Goal: Task Accomplishment & Management: Complete application form

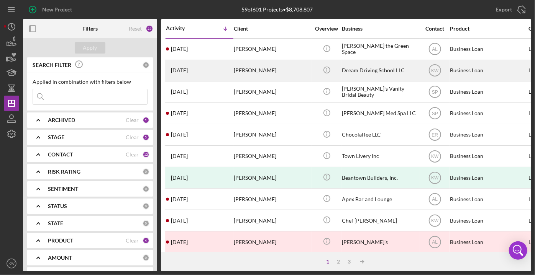
click at [339, 70] on div "Icon/Info" at bounding box center [326, 71] width 29 height 20
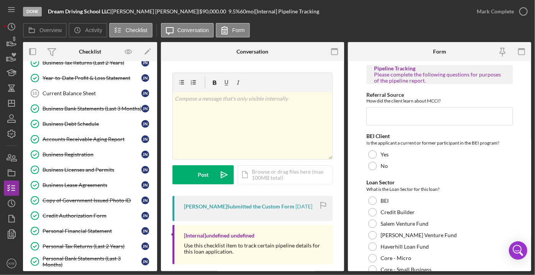
scroll to position [326, 0]
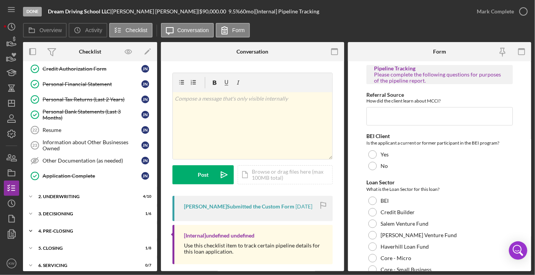
click at [62, 224] on div "Icon/Expander 4. Pre-Closing 5 / 15" at bounding box center [90, 231] width 134 height 15
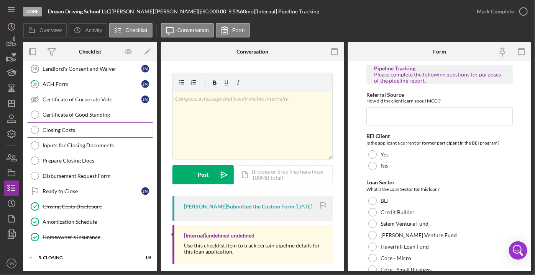
scroll to position [557, 0]
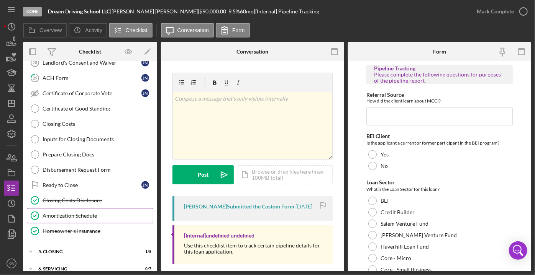
click at [77, 213] on div "Amortization Schedule" at bounding box center [98, 216] width 110 height 6
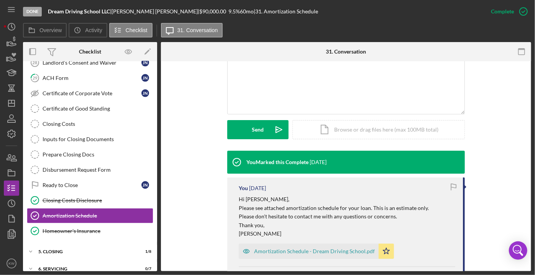
scroll to position [192, 0]
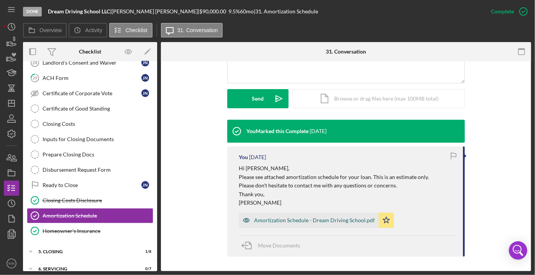
click at [298, 224] on div "Amortization Schedule - Dream Driving School.pdf" at bounding box center [309, 220] width 140 height 15
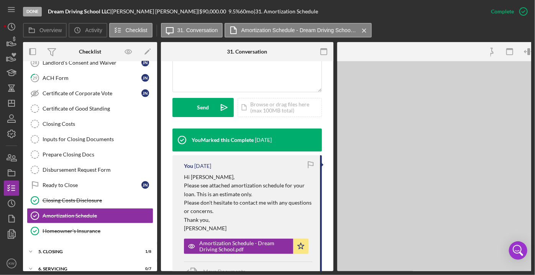
scroll to position [201, 0]
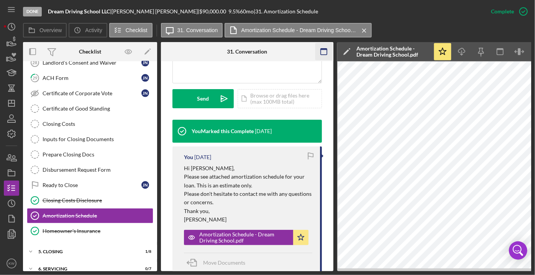
click at [326, 52] on icon "button" at bounding box center [323, 51] width 17 height 17
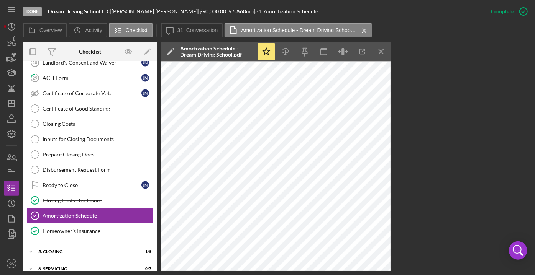
click at [94, 213] on div "Amortization Schedule" at bounding box center [98, 216] width 110 height 6
click at [187, 26] on button "Icon/Message 31. Conversation" at bounding box center [192, 30] width 62 height 15
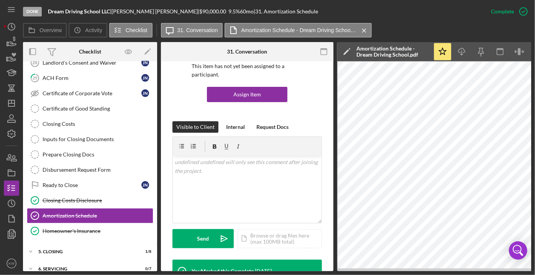
scroll to position [61, 0]
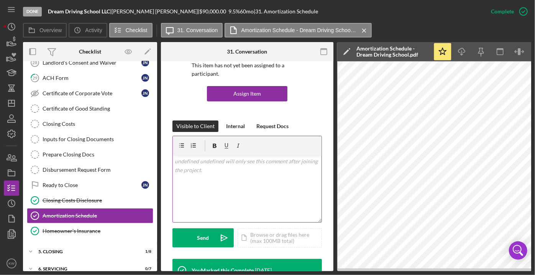
click at [239, 181] on div "v Color teal Color pink Remove color Add row above Add row below Add column bef…" at bounding box center [247, 189] width 149 height 67
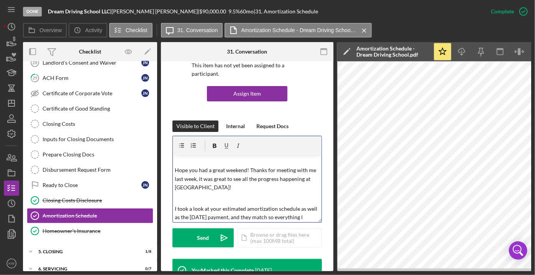
scroll to position [21, 0]
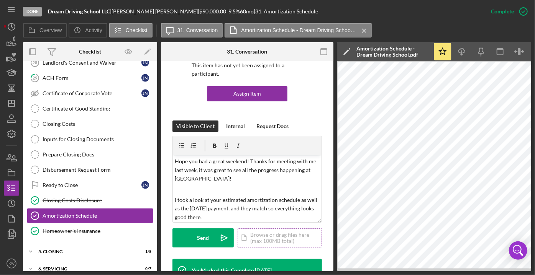
click at [253, 238] on div "Icon/Document Browse or drag files here (max 100MB total) Tap to choose files o…" at bounding box center [280, 238] width 84 height 19
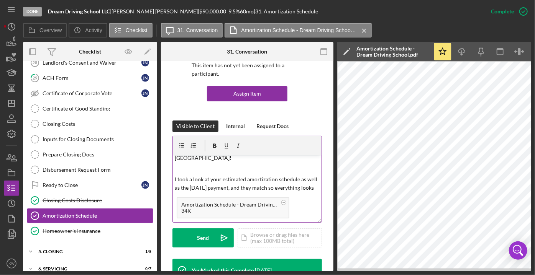
scroll to position [52, 0]
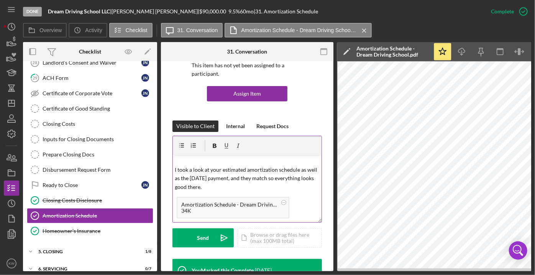
click at [274, 182] on p "I took a look at your estimated amortization schedule as well as the [DATE] pay…" at bounding box center [247, 179] width 144 height 26
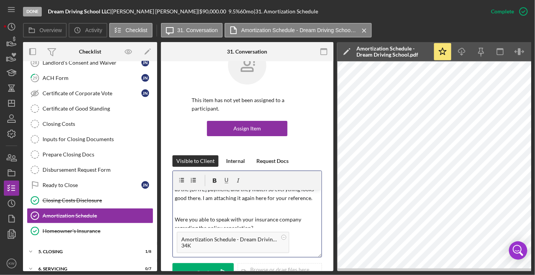
scroll to position [82, 0]
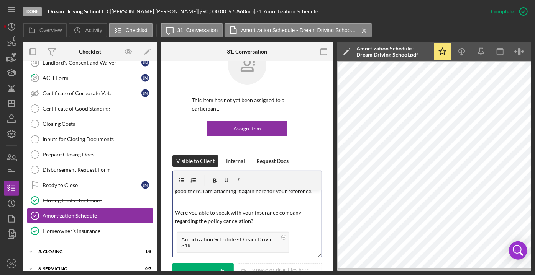
click at [249, 196] on p "I took a look at your estimated amortization schedule as well as the [DATE] pay…" at bounding box center [247, 183] width 144 height 26
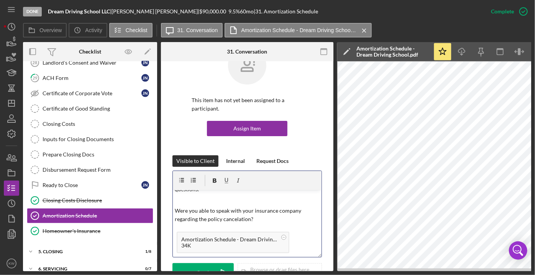
scroll to position [117, 0]
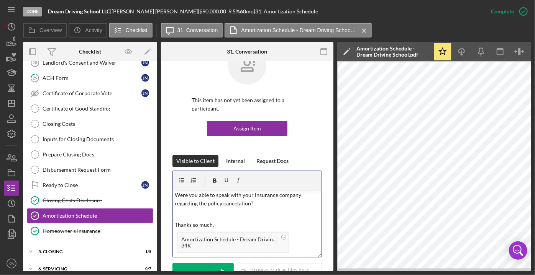
click at [177, 196] on p "Were you able to speak with your insurance company regarding the policy cancela…" at bounding box center [247, 199] width 144 height 17
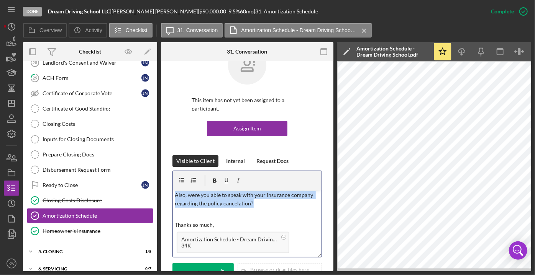
drag, startPoint x: 261, startPoint y: 203, endPoint x: 161, endPoint y: 196, distance: 101.0
click at [161, 196] on div "This item has not yet been assigned to a participant. Assign Item Visible to Cl…" at bounding box center [247, 249] width 172 height 429
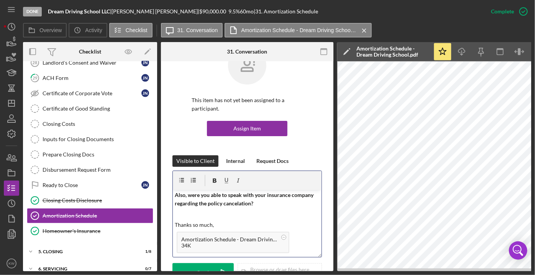
click at [230, 211] on p at bounding box center [247, 214] width 144 height 8
click at [220, 225] on p "Thanks so much," at bounding box center [247, 225] width 144 height 8
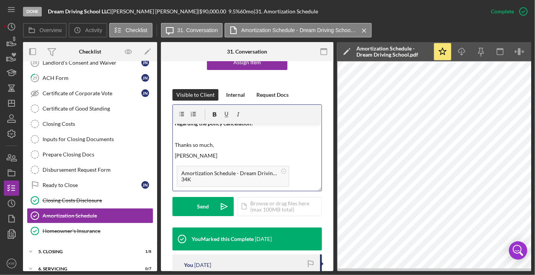
scroll to position [96, 0]
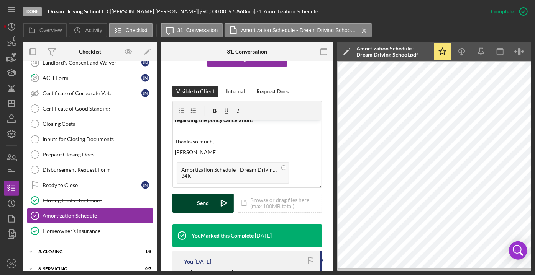
click at [211, 206] on button "Send Icon/icon-invite-send" at bounding box center [202, 203] width 61 height 19
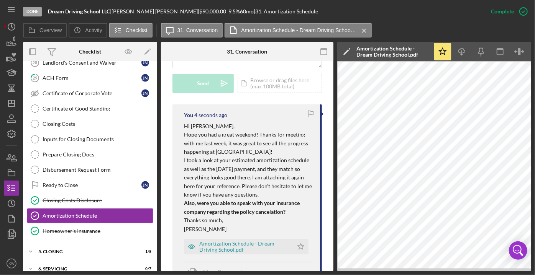
scroll to position [236, 0]
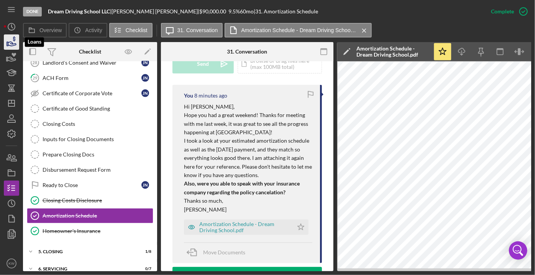
click at [11, 42] on icon "button" at bounding box center [12, 44] width 8 height 4
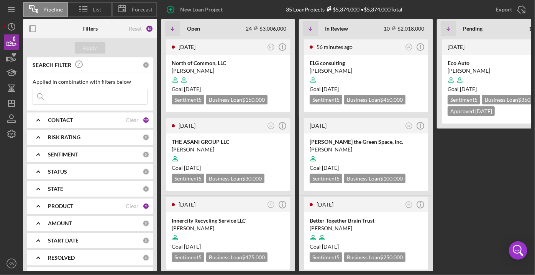
click at [72, 121] on b "CONTACT" at bounding box center [60, 120] width 25 height 6
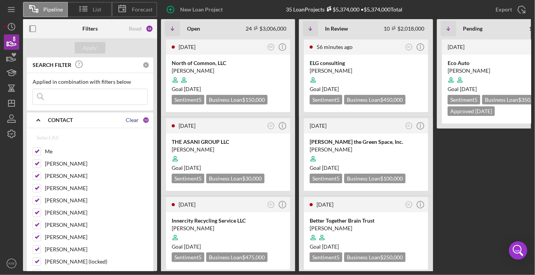
click at [126, 120] on div "Clear" at bounding box center [132, 120] width 13 height 6
checkbox input "false"
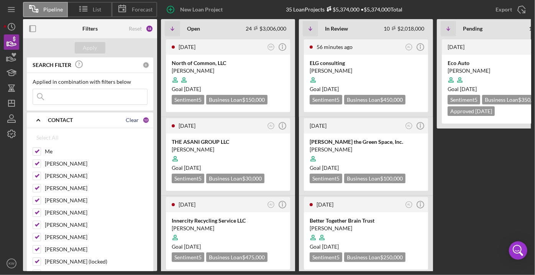
checkbox input "false"
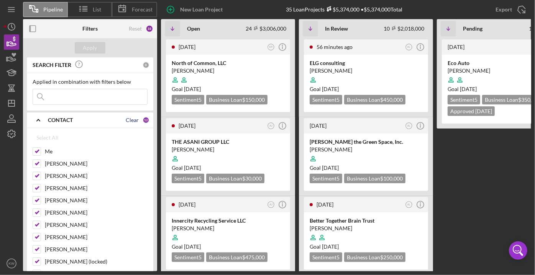
checkbox input "false"
click at [34, 152] on input "Me" at bounding box center [37, 152] width 8 height 8
checkbox input "true"
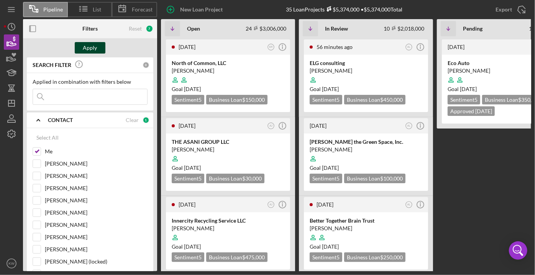
click at [88, 46] on div "Apply" at bounding box center [90, 47] width 14 height 11
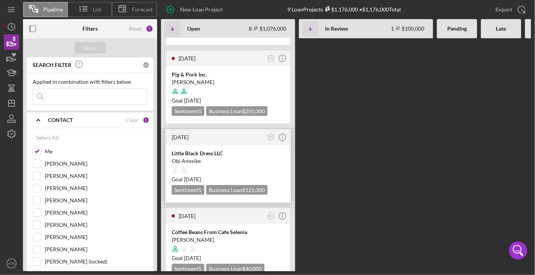
scroll to position [402, 0]
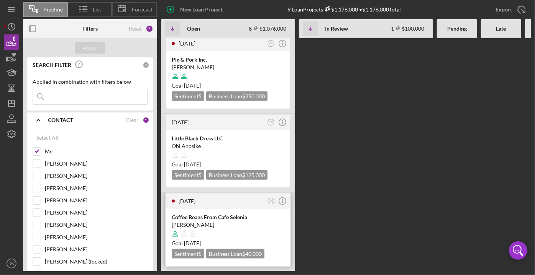
click at [195, 199] on time "[DATE]" at bounding box center [187, 201] width 17 height 7
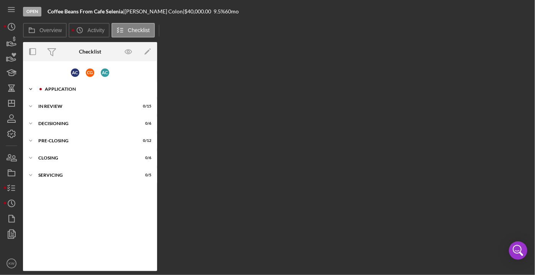
click at [61, 88] on div "Application" at bounding box center [96, 89] width 103 height 5
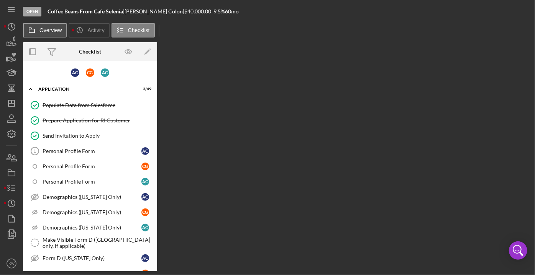
click at [50, 31] on label "Overview" at bounding box center [50, 30] width 22 height 6
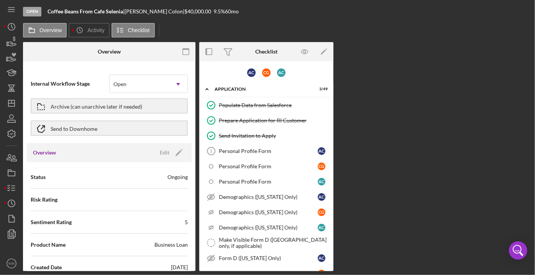
click at [179, 175] on div "Ongoing" at bounding box center [177, 178] width 20 height 8
click at [175, 156] on icon "Icon/Edit" at bounding box center [178, 152] width 19 height 19
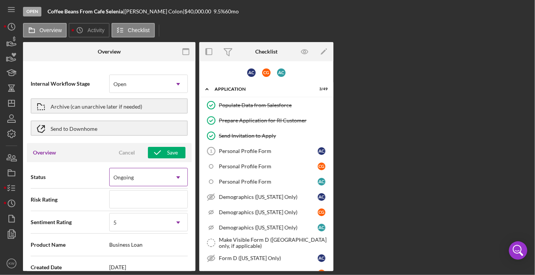
click at [137, 179] on div "Ongoing" at bounding box center [139, 178] width 59 height 18
click at [134, 176] on div "Ongoing" at bounding box center [139, 178] width 59 height 18
click at [130, 90] on div "Open" at bounding box center [139, 84] width 59 height 18
click at [80, 84] on span "Internal Workflow Stage" at bounding box center [70, 84] width 79 height 8
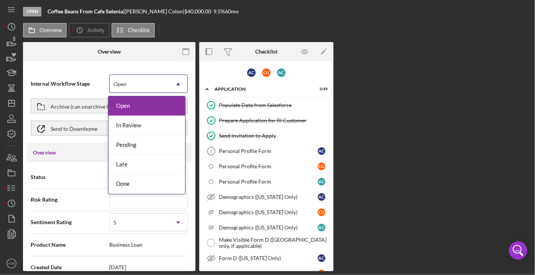
click at [127, 80] on div "Open" at bounding box center [139, 84] width 59 height 18
click at [134, 180] on div "Done" at bounding box center [146, 185] width 77 height 20
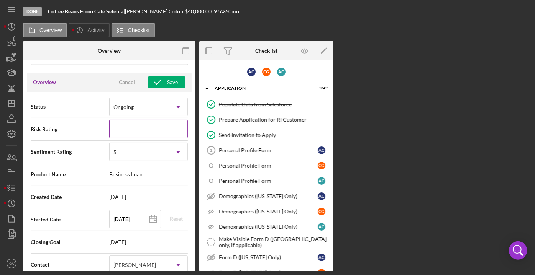
scroll to position [69, 0]
click at [146, 101] on div "Ongoing" at bounding box center [139, 108] width 59 height 18
click at [80, 103] on span "Status" at bounding box center [70, 107] width 79 height 8
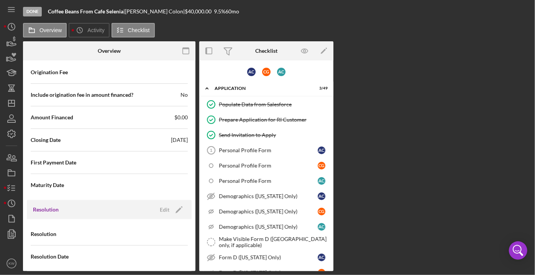
scroll to position [840, 0]
click at [175, 207] on polygon "button" at bounding box center [178, 210] width 6 height 6
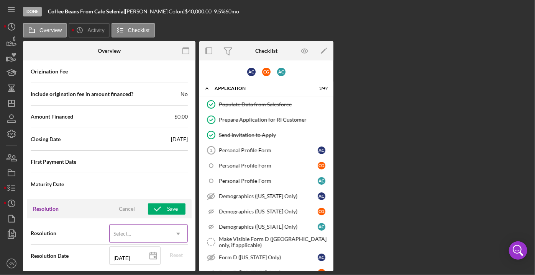
click at [169, 228] on icon "Icon/Dropdown Arrow" at bounding box center [178, 234] width 18 height 18
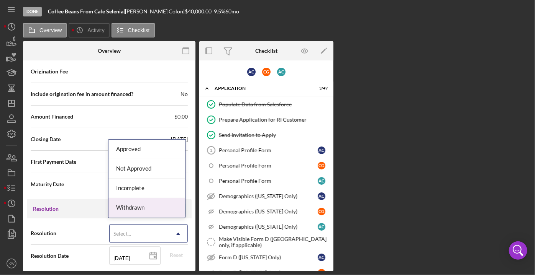
click at [148, 208] on div "Withdrawn" at bounding box center [146, 208] width 77 height 20
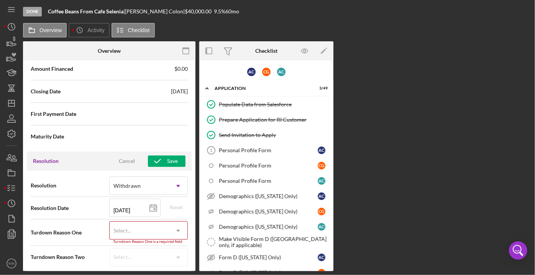
scroll to position [888, 0]
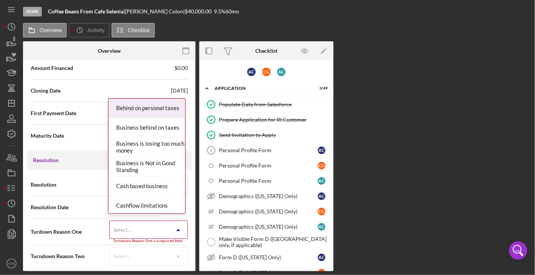
click at [120, 228] on div "Select..." at bounding box center [122, 230] width 18 height 6
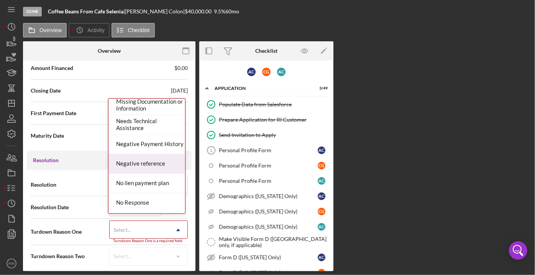
scroll to position [348, 0]
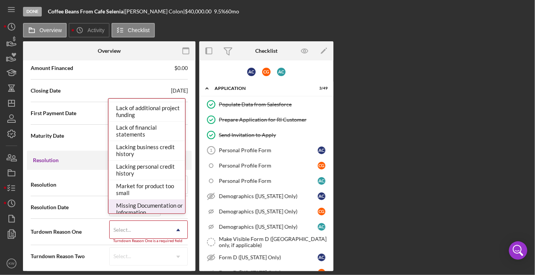
click at [148, 206] on div "Missing Documentation or Information" at bounding box center [146, 210] width 77 height 20
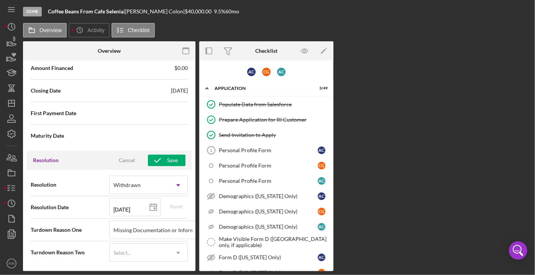
scroll to position [885, 0]
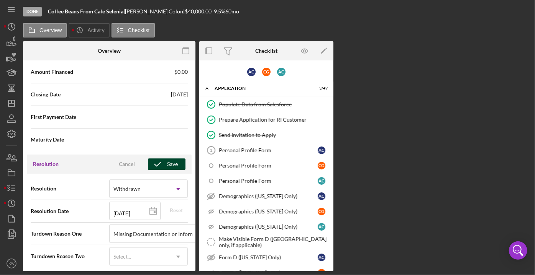
click at [160, 161] on icon "button" at bounding box center [157, 164] width 19 height 19
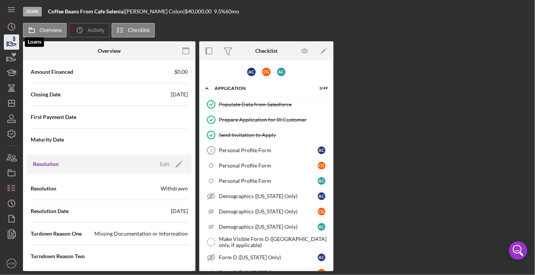
click at [9, 43] on icon "button" at bounding box center [11, 42] width 19 height 19
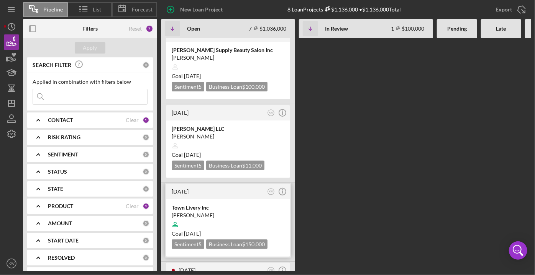
scroll to position [139, 0]
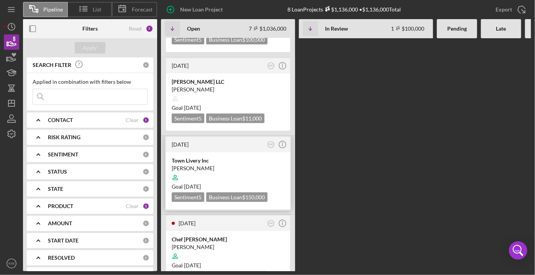
click at [230, 168] on div "[PERSON_NAME]" at bounding box center [228, 169] width 113 height 8
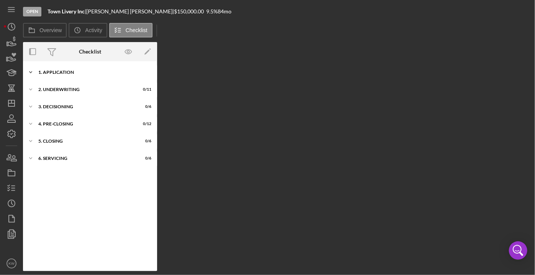
click at [59, 72] on div "1. Application" at bounding box center [92, 72] width 109 height 5
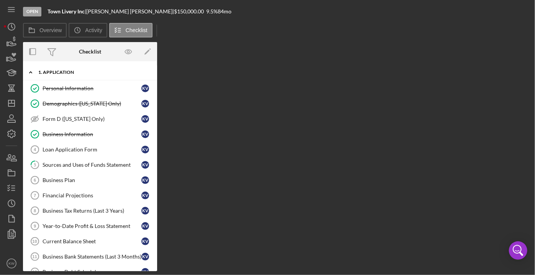
click at [59, 73] on div "1. Application" at bounding box center [92, 72] width 109 height 5
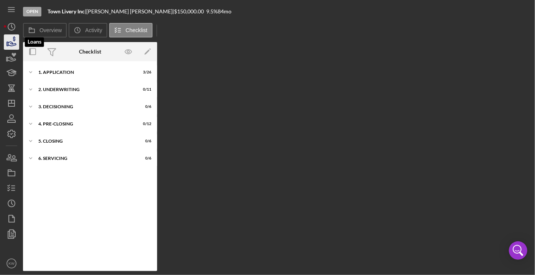
click at [11, 42] on icon "button" at bounding box center [12, 44] width 8 height 4
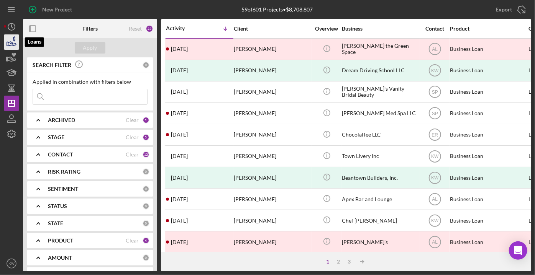
click at [13, 42] on icon "button" at bounding box center [11, 42] width 19 height 19
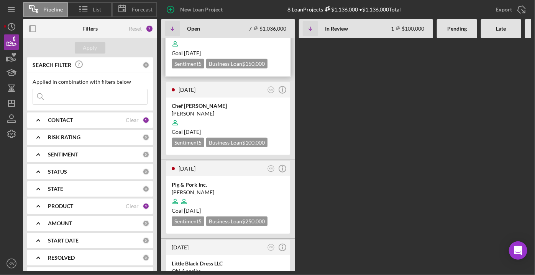
scroll to position [324, 0]
click at [239, 267] on div "Obi Anosike" at bounding box center [228, 271] width 113 height 8
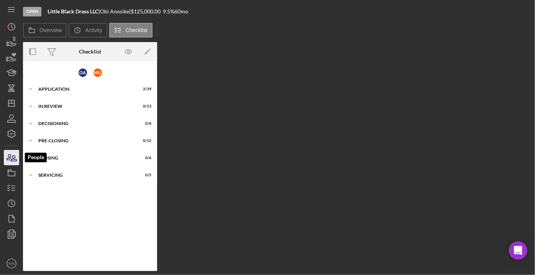
click at [8, 162] on icon "button" at bounding box center [11, 157] width 19 height 19
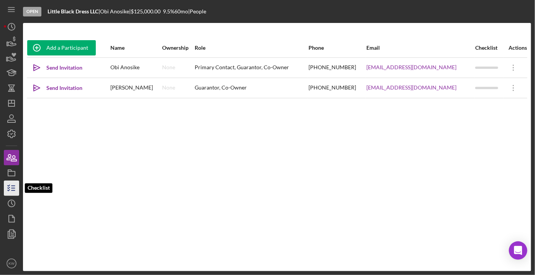
click at [11, 188] on line "button" at bounding box center [12, 188] width 3 height 0
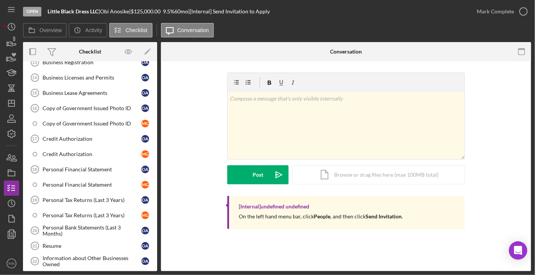
scroll to position [487, 0]
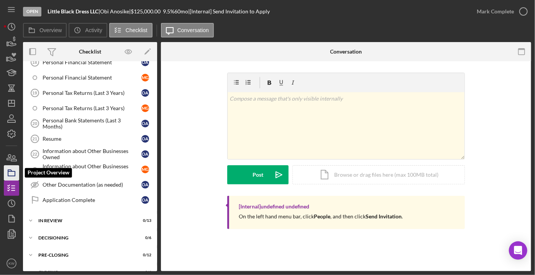
click at [7, 173] on icon "button" at bounding box center [11, 173] width 19 height 19
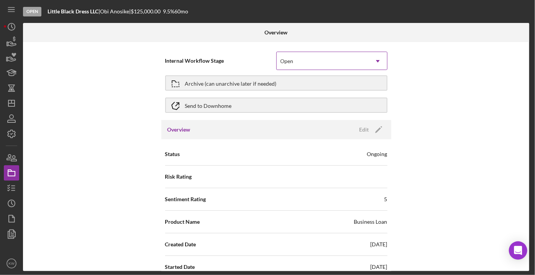
click at [318, 62] on div "Open" at bounding box center [323, 61] width 92 height 18
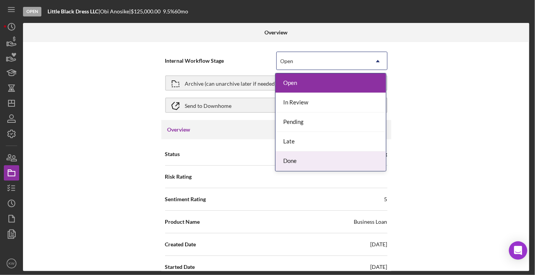
drag, startPoint x: 307, startPoint y: 139, endPoint x: 302, endPoint y: 158, distance: 19.9
click at [302, 158] on div "Open In Review Pending Late Done" at bounding box center [330, 123] width 110 height 98
click at [301, 159] on div "Done" at bounding box center [330, 162] width 110 height 20
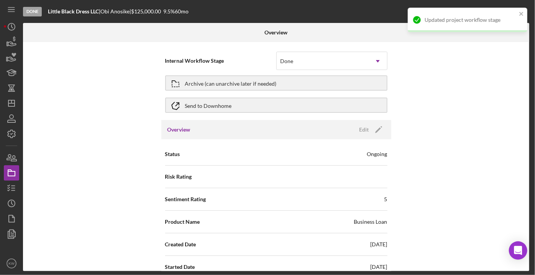
click at [458, 112] on div "Internal Workflow Stage Done Icon/Dropdown Arrow Archive (can unarchive later i…" at bounding box center [276, 156] width 506 height 229
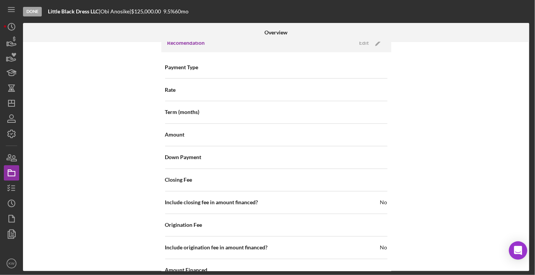
scroll to position [817, 0]
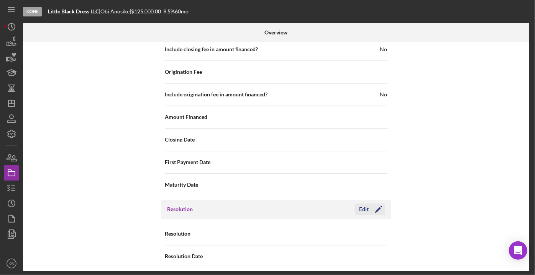
click at [377, 203] on icon "Icon/Edit" at bounding box center [378, 209] width 19 height 19
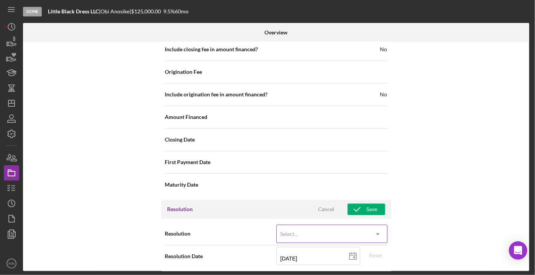
click at [351, 226] on div "Select..." at bounding box center [323, 235] width 92 height 18
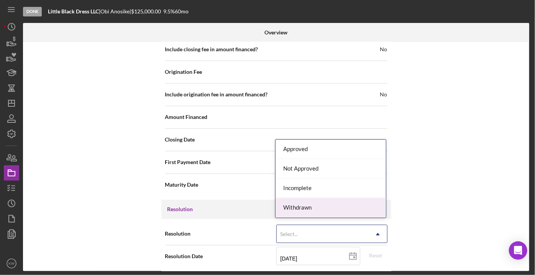
click at [329, 209] on div "Withdrawn" at bounding box center [330, 208] width 110 height 20
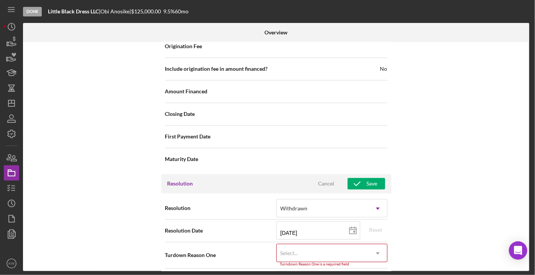
scroll to position [866, 0]
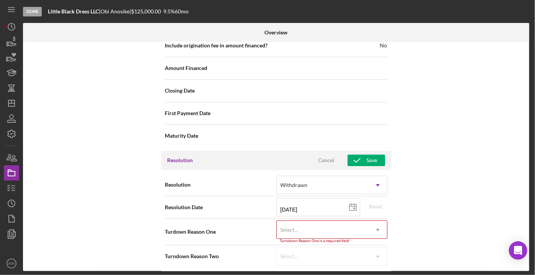
click at [352, 222] on div "Select..." at bounding box center [323, 230] width 92 height 18
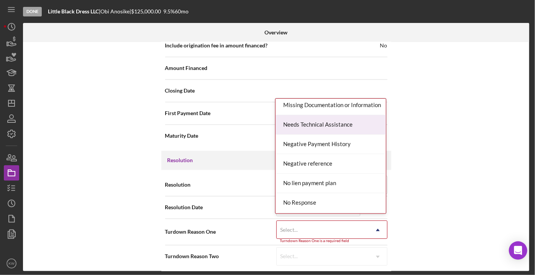
scroll to position [418, 0]
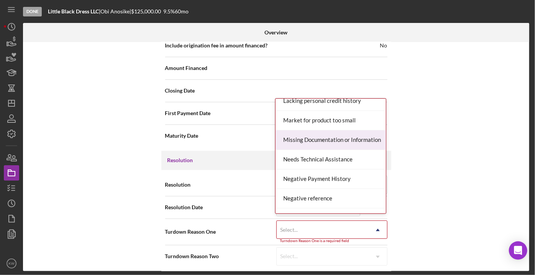
drag, startPoint x: 328, startPoint y: 133, endPoint x: 327, endPoint y: 139, distance: 6.2
click at [327, 139] on div "Missing Documentation or Information" at bounding box center [330, 141] width 110 height 20
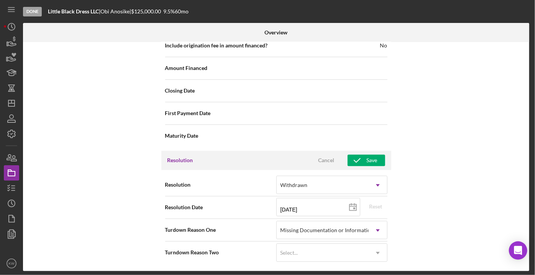
scroll to position [862, 0]
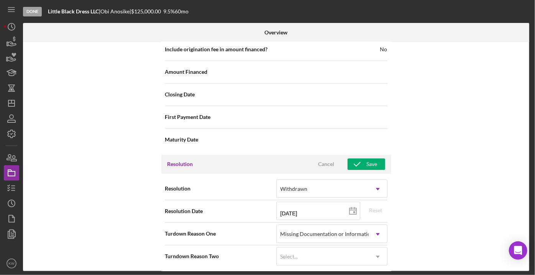
click at [424, 154] on div "Internal Workflow Stage Done Icon/Dropdown Arrow Archive (can unarchive later i…" at bounding box center [276, 156] width 506 height 229
click at [370, 159] on div "Save" at bounding box center [372, 164] width 11 height 11
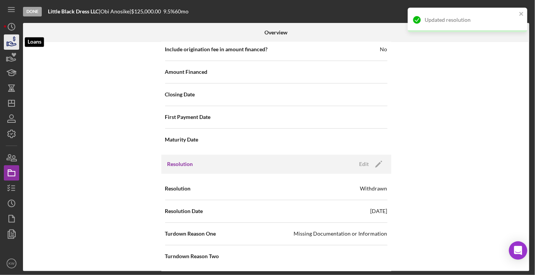
click at [9, 42] on icon "button" at bounding box center [12, 44] width 8 height 4
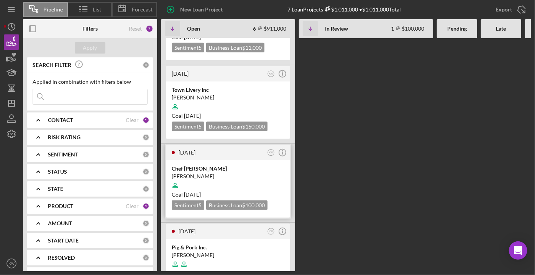
scroll to position [245, 0]
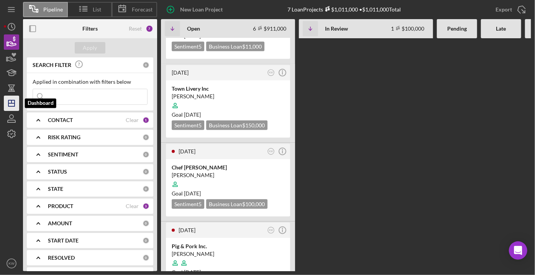
click at [7, 106] on icon "Icon/Dashboard" at bounding box center [11, 103] width 19 height 19
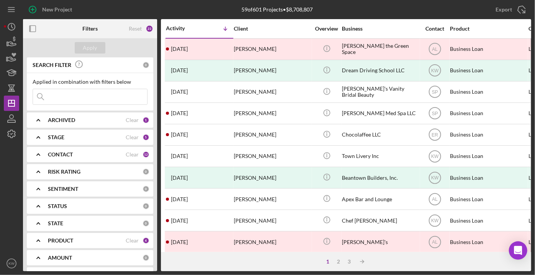
click at [72, 96] on input at bounding box center [90, 96] width 114 height 15
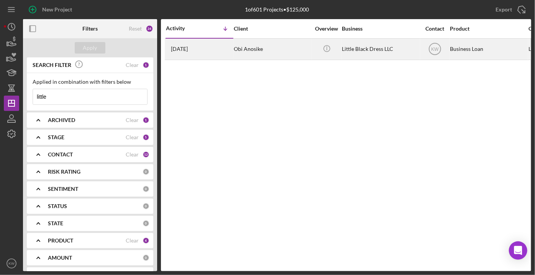
type input "little"
click at [361, 46] on div "Little Black Dress LLC" at bounding box center [380, 49] width 77 height 20
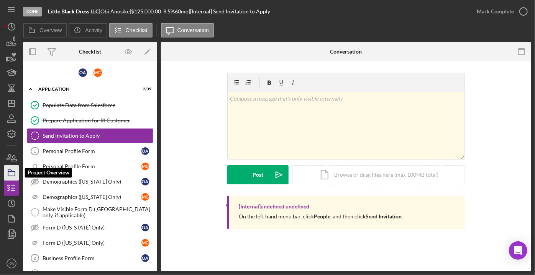
click at [10, 174] on icon "button" at bounding box center [11, 173] width 19 height 19
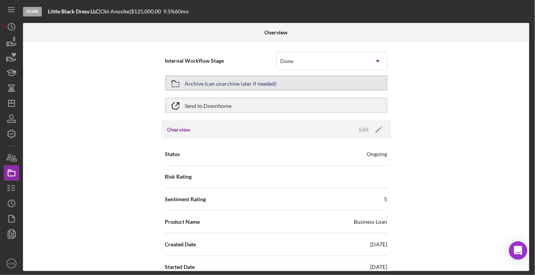
click at [269, 85] on div "Archive (can unarchive later if needed)" at bounding box center [231, 83] width 92 height 14
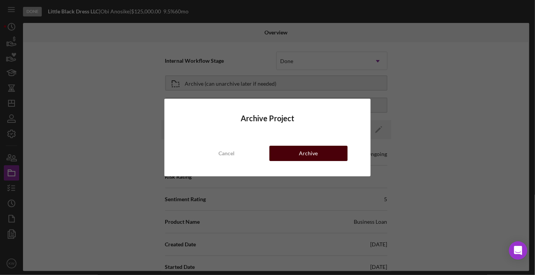
click at [314, 159] on div "Archive" at bounding box center [308, 153] width 19 height 15
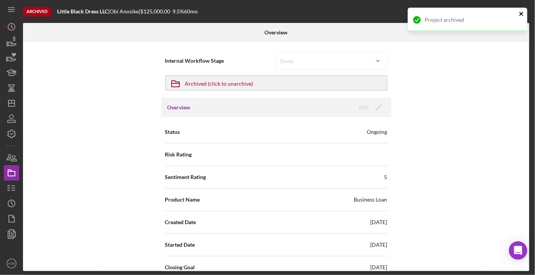
click at [522, 14] on icon "close" at bounding box center [521, 14] width 5 height 6
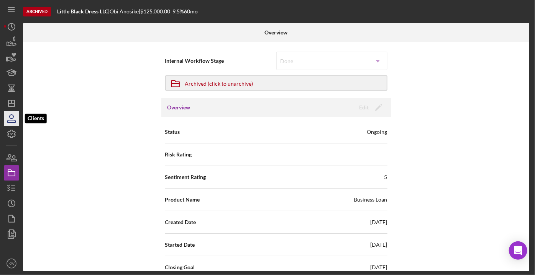
click at [8, 119] on icon "button" at bounding box center [11, 118] width 19 height 19
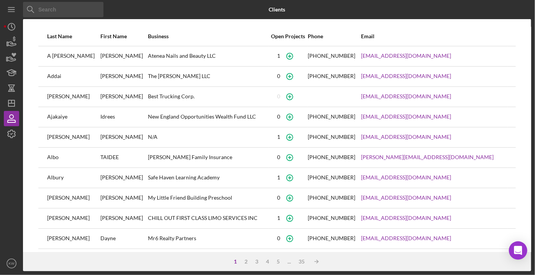
click at [70, 10] on input at bounding box center [63, 9] width 80 height 15
type input "anosike"
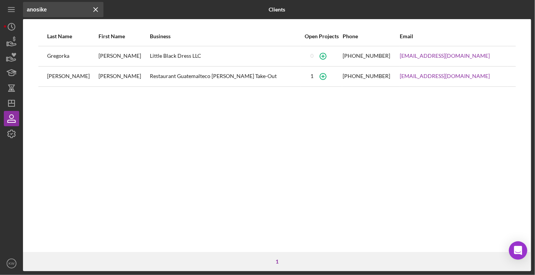
click at [60, 57] on div "Gregorka" at bounding box center [72, 56] width 51 height 19
click at [98, 60] on div "Michael" at bounding box center [123, 56] width 51 height 19
click at [155, 57] on div "Little Black Dress LLC" at bounding box center [225, 56] width 151 height 19
click at [327, 57] on icon "button" at bounding box center [323, 56] width 17 height 17
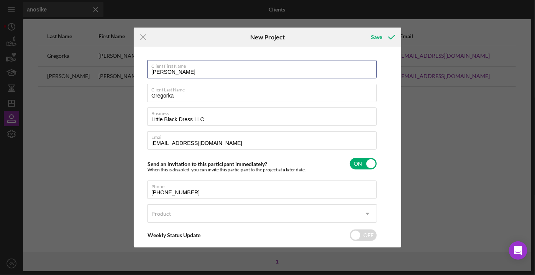
drag, startPoint x: 224, startPoint y: 71, endPoint x: 116, endPoint y: 72, distance: 107.7
click at [116, 72] on div "Icon/Menu Close New Project Save Client First Name Michael Client Last Name Gre…" at bounding box center [267, 137] width 535 height 275
type input "Obi"
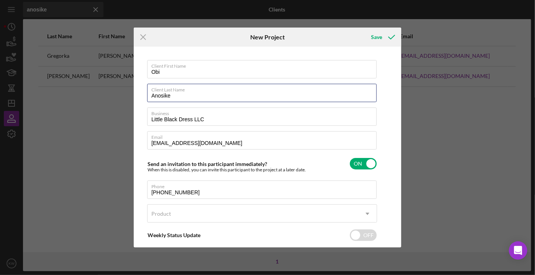
type input "Anosike"
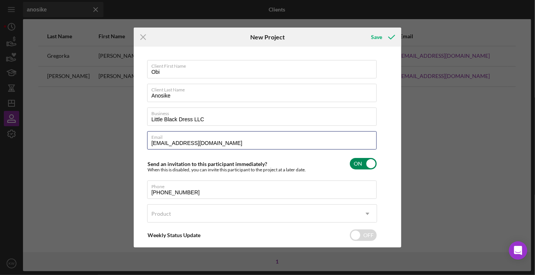
scroll to position [34, 0]
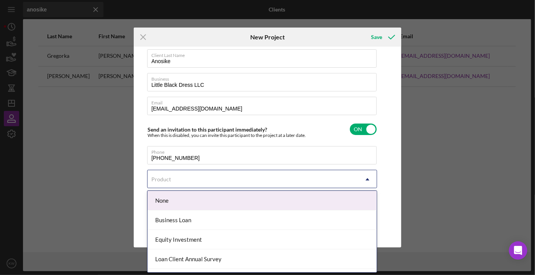
click at [200, 185] on div "Product" at bounding box center [252, 180] width 211 height 18
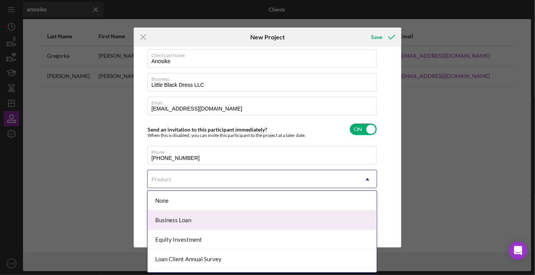
click at [199, 216] on div "Business Loan" at bounding box center [261, 221] width 229 height 20
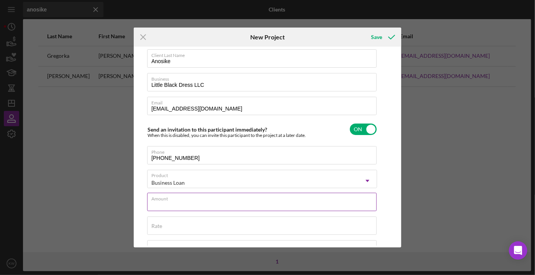
click at [194, 203] on input "Amount" at bounding box center [261, 202] width 229 height 18
type input "$100,000"
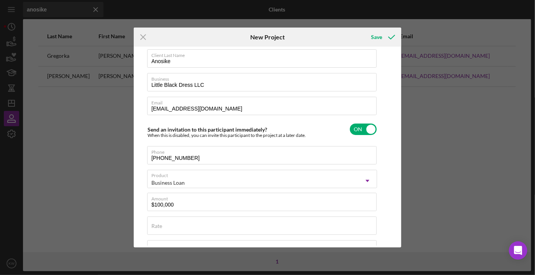
click at [143, 194] on div "Client First Name Obi Client Last Name Anosike Business Little Black Dress LLC …" at bounding box center [268, 147] width 264 height 197
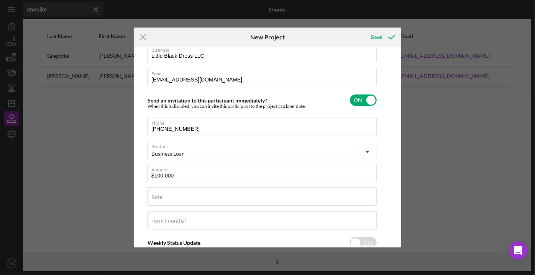
scroll to position [104, 0]
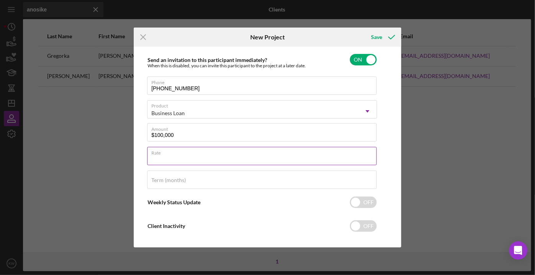
click at [181, 153] on div "Rate" at bounding box center [262, 156] width 230 height 19
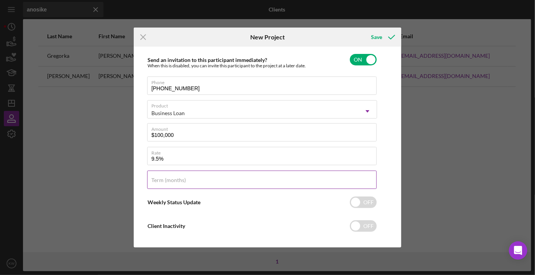
type input "9.500%"
click at [177, 174] on div "Term (months)" at bounding box center [262, 180] width 230 height 19
type input "60"
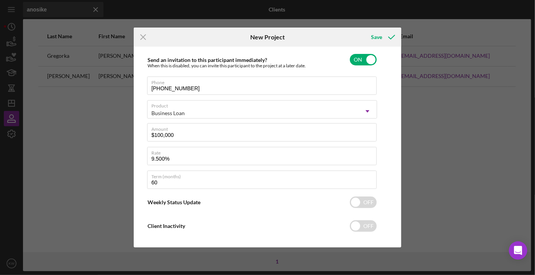
click at [393, 136] on div "Client First Name Obi Client Last Name Anosike Business Little Black Dress LLC …" at bounding box center [268, 147] width 264 height 197
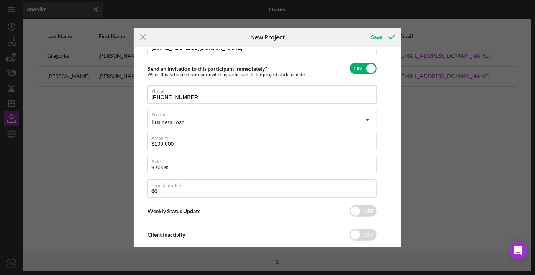
scroll to position [111, 0]
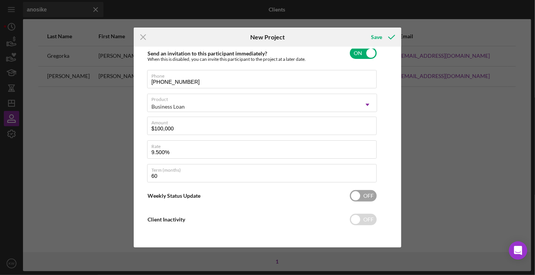
click at [364, 197] on input "checkbox" at bounding box center [363, 195] width 27 height 11
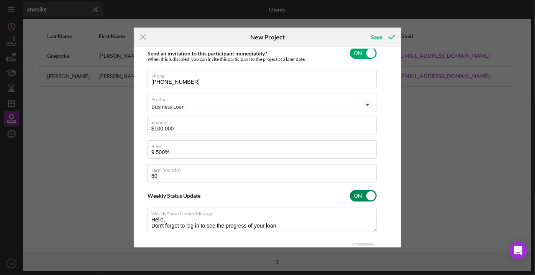
click at [360, 196] on input "checkbox" at bounding box center [363, 195] width 27 height 11
checkbox input "false"
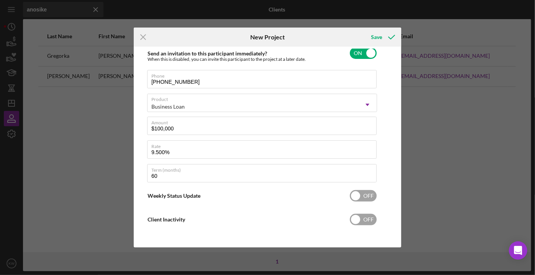
click at [370, 217] on input "checkbox" at bounding box center [363, 219] width 27 height 11
click at [354, 218] on input "checkbox" at bounding box center [363, 219] width 27 height 11
checkbox input "false"
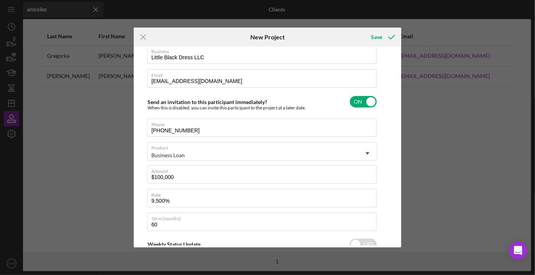
scroll to position [0, 0]
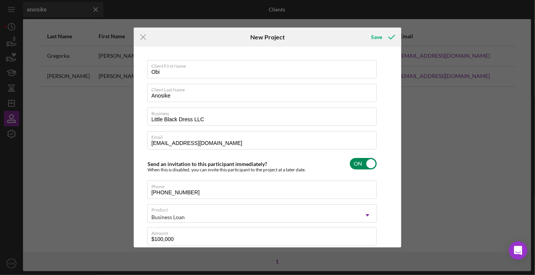
click at [359, 163] on input "checkbox" at bounding box center [363, 163] width 27 height 11
checkbox input "false"
click at [393, 37] on icon "submit" at bounding box center [391, 37] width 19 height 19
type input "Michael"
type input "Gregorka"
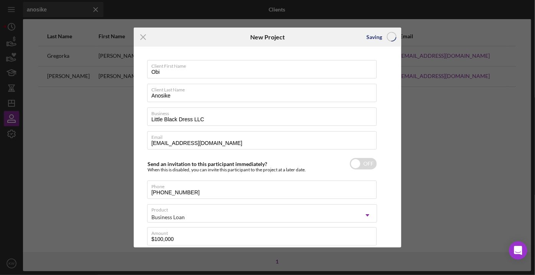
checkbox input "true"
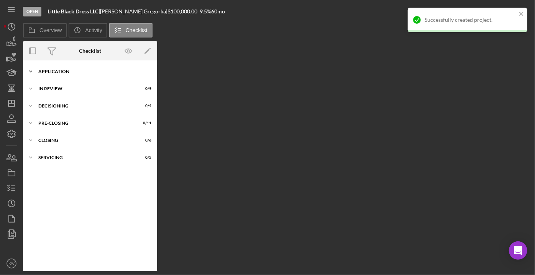
click at [45, 67] on div "Icon/Expander Application 0 / 28" at bounding box center [90, 71] width 134 height 15
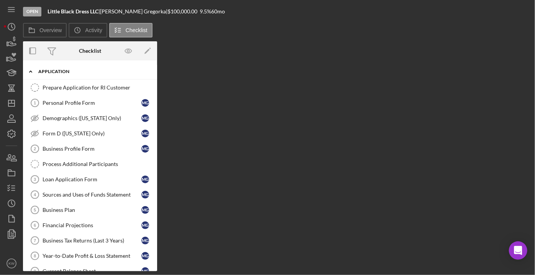
click at [39, 72] on div "Application" at bounding box center [92, 71] width 109 height 5
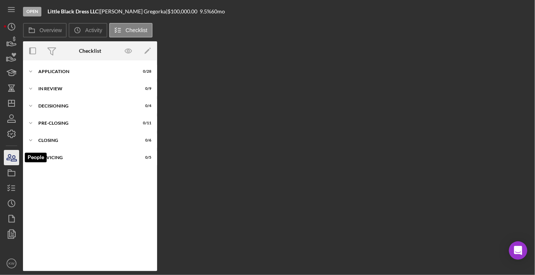
click at [11, 162] on icon "button" at bounding box center [11, 157] width 19 height 19
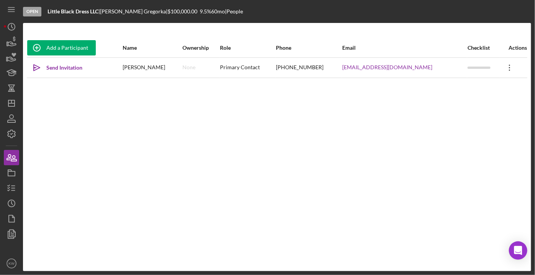
click at [505, 71] on icon "Icon/Overflow" at bounding box center [509, 67] width 19 height 19
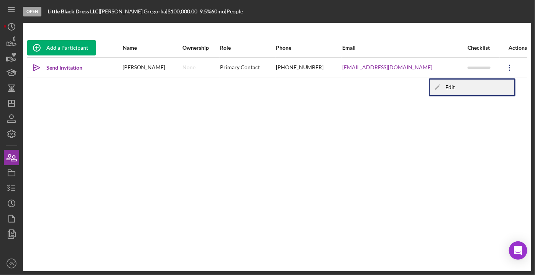
click at [445, 90] on div "Icon/Edit Edit" at bounding box center [472, 88] width 84 height 16
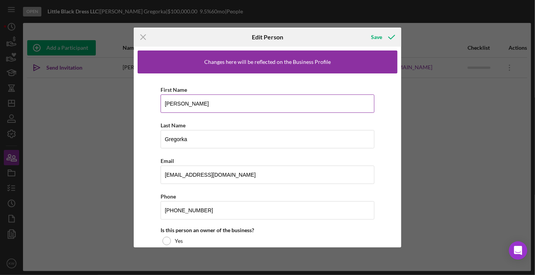
click at [184, 103] on input "Michael" at bounding box center [268, 104] width 214 height 18
click at [179, 102] on input "Michael" at bounding box center [268, 104] width 214 height 18
type input "Obi"
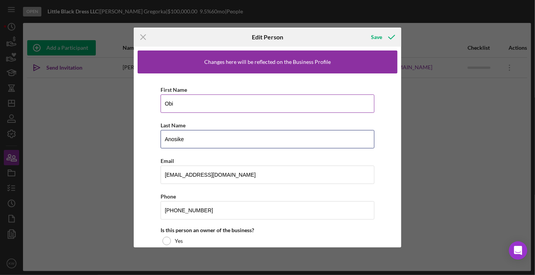
type input "Anosike"
click at [146, 192] on div "First Name Obi Last Name Anosike Email obi.anosike@yahoo.com Phone (857) 540-26…" at bounding box center [268, 193] width 260 height 239
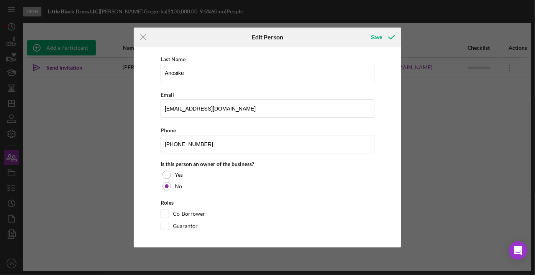
scroll to position [67, 0]
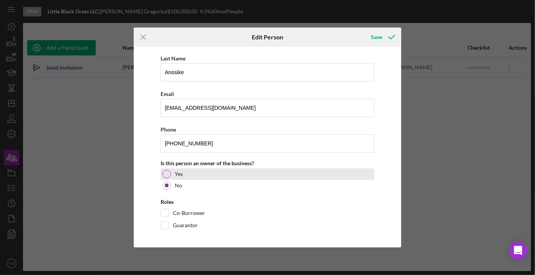
click at [166, 174] on div at bounding box center [166, 174] width 8 height 8
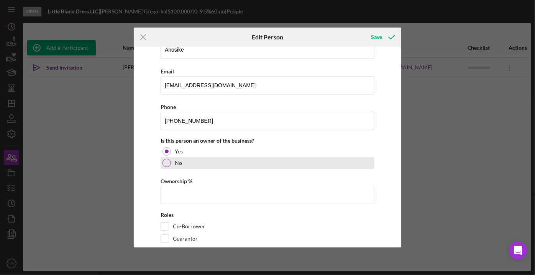
scroll to position [67, 0]
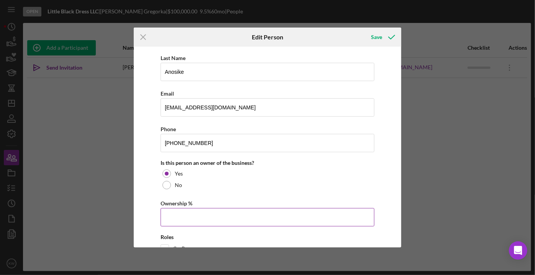
click at [211, 218] on input "Ownership %" at bounding box center [268, 217] width 214 height 18
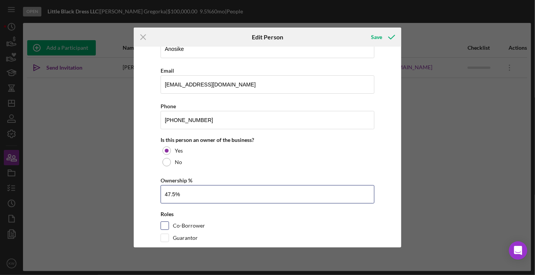
scroll to position [102, 0]
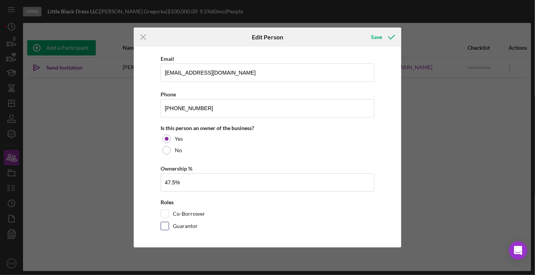
type input "47.50%"
click at [192, 225] on label "Guarantor" at bounding box center [185, 227] width 25 height 8
click at [169, 225] on input "Guarantor" at bounding box center [165, 227] width 8 height 8
checkbox input "true"
click at [254, 201] on div "Roles" at bounding box center [268, 203] width 214 height 6
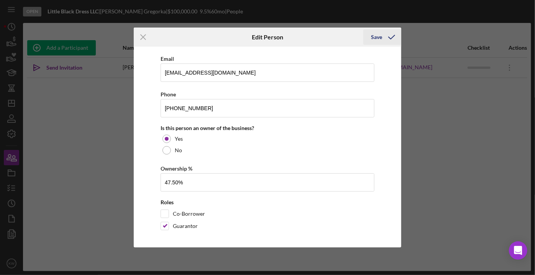
click at [393, 38] on icon "button" at bounding box center [391, 37] width 19 height 19
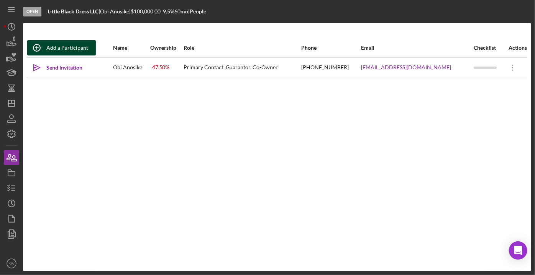
click at [85, 47] on div "Add a Participant" at bounding box center [67, 47] width 42 height 15
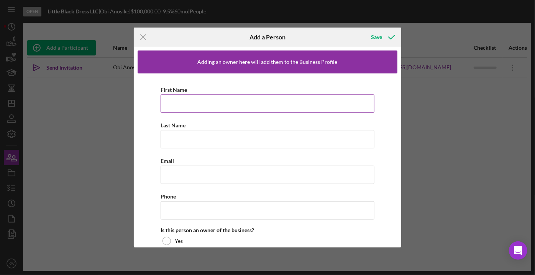
drag, startPoint x: 195, startPoint y: 106, endPoint x: 194, endPoint y: 99, distance: 7.3
click at [195, 106] on input "First Name" at bounding box center [268, 104] width 214 height 18
type input "Michael"
paste input "Gregorka"
type input "Gregorka"
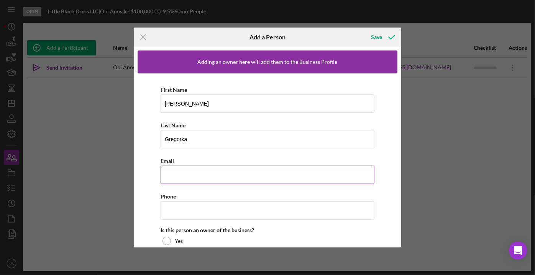
paste input "gregorkamichael@gmail.com"
type input "gregorkamichael@gmail.com"
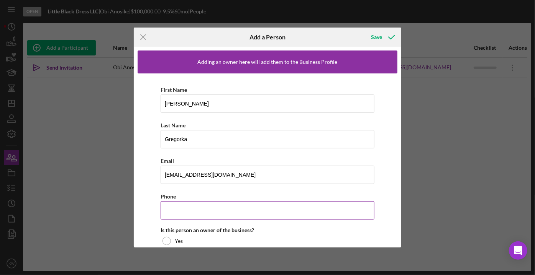
click at [198, 211] on input "Phone" at bounding box center [268, 211] width 214 height 18
paste input "(781) 995-1295"
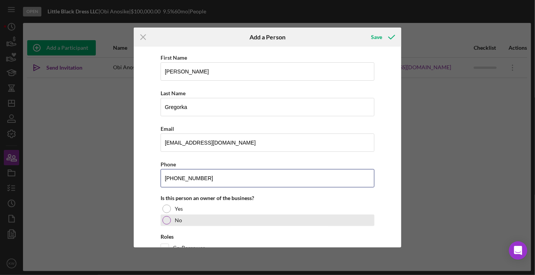
scroll to position [67, 0]
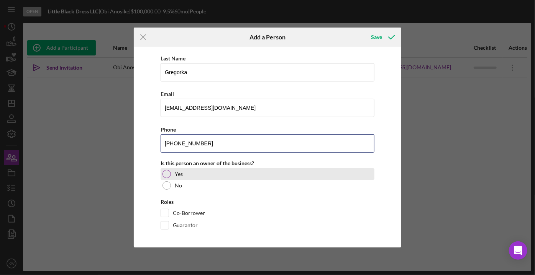
type input "(781) 995-1295"
click at [178, 174] on label "Yes" at bounding box center [179, 174] width 8 height 6
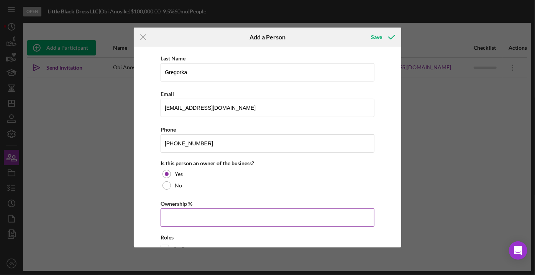
click at [181, 218] on input "Ownership %" at bounding box center [268, 218] width 214 height 18
type input "47.50%"
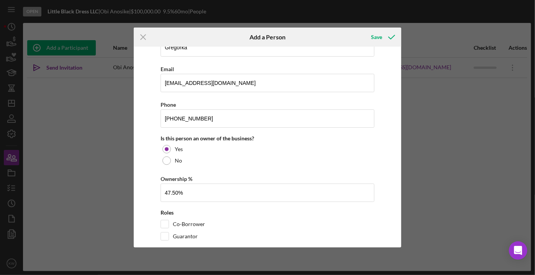
scroll to position [102, 0]
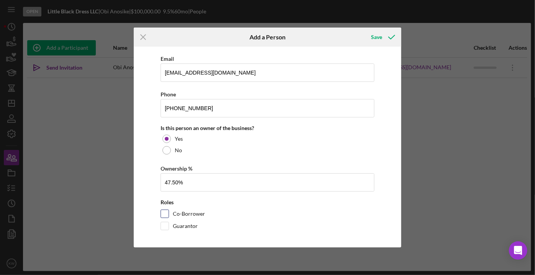
drag, startPoint x: 166, startPoint y: 224, endPoint x: 180, endPoint y: 215, distance: 16.5
click at [166, 224] on input "Guarantor" at bounding box center [165, 227] width 8 height 8
checkbox input "true"
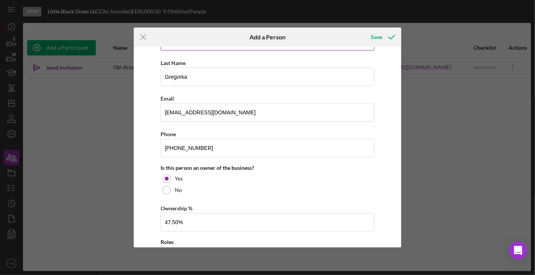
scroll to position [0, 0]
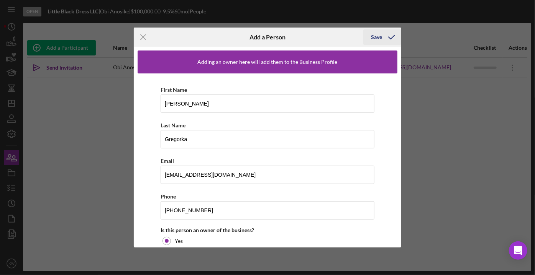
click at [389, 40] on icon "button" at bounding box center [391, 37] width 19 height 19
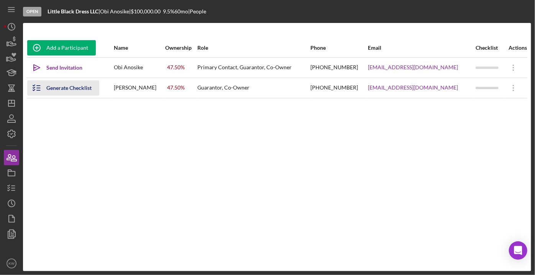
click at [65, 88] on div "Generate Checklist" at bounding box center [68, 87] width 45 height 15
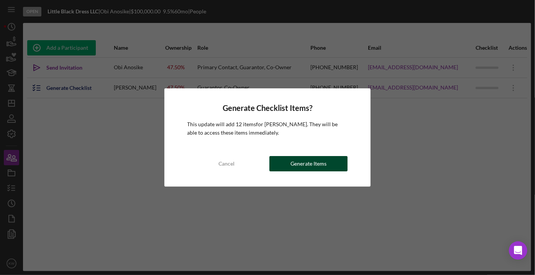
click at [307, 165] on div "Generate Items" at bounding box center [308, 163] width 36 height 15
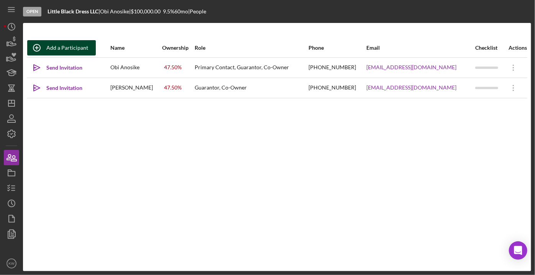
click at [87, 43] on button "Add a Participant" at bounding box center [61, 47] width 69 height 15
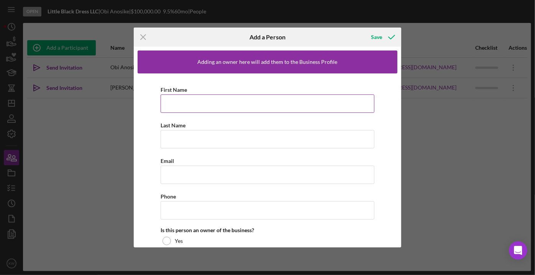
click at [188, 103] on input "First Name" at bounding box center [268, 104] width 214 height 18
type input "Steve"
type input "r"
type input "Kurland"
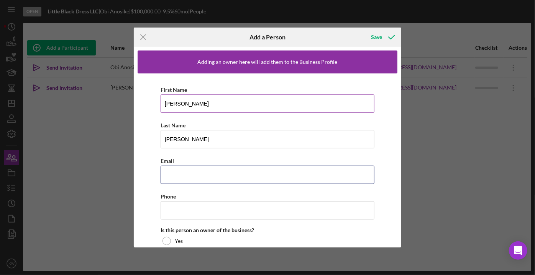
paste input "stekurl@gmail.com"
type input "stekurl@gmail.com"
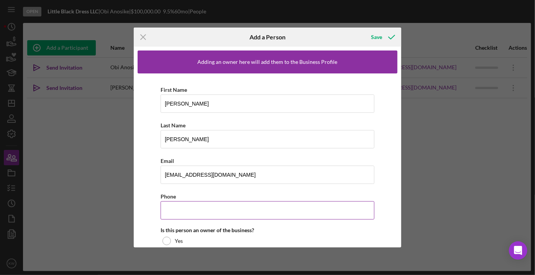
paste input "(617) 686-4136"
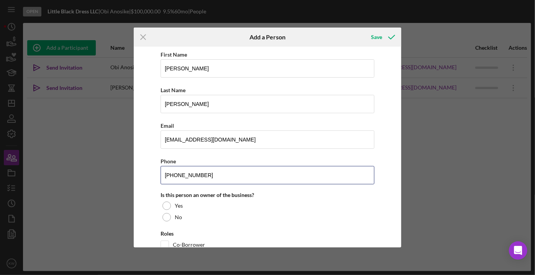
scroll to position [67, 0]
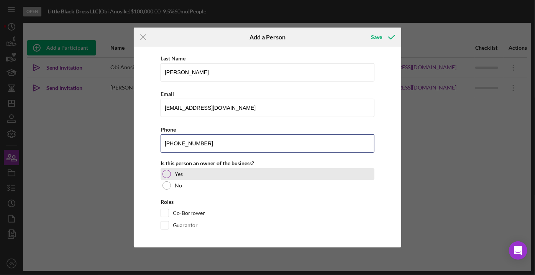
type input "(617) 686-4136"
click at [167, 175] on div at bounding box center [166, 174] width 8 height 8
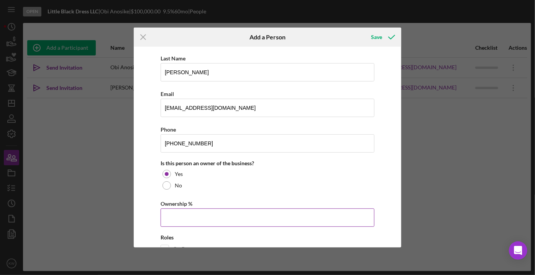
scroll to position [102, 0]
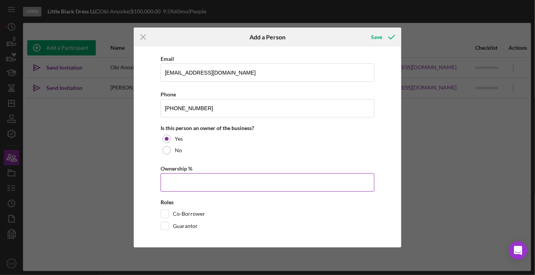
click at [186, 184] on input "Ownership %" at bounding box center [268, 183] width 214 height 18
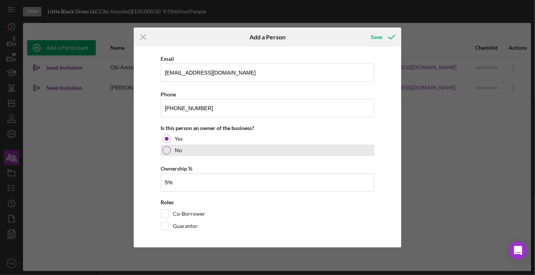
type input "5.00%"
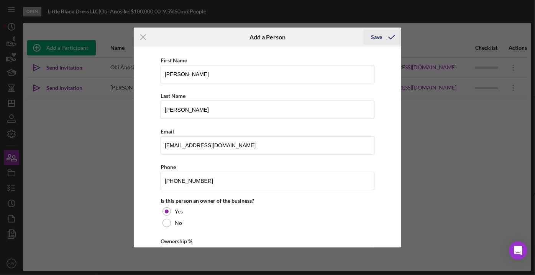
scroll to position [0, 0]
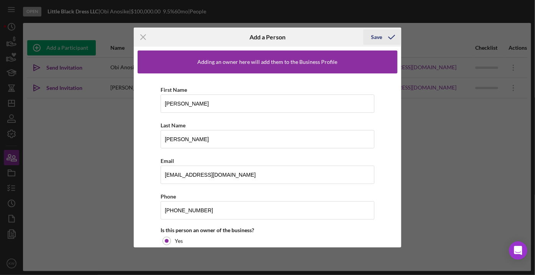
click at [396, 33] on icon "button" at bounding box center [391, 37] width 19 height 19
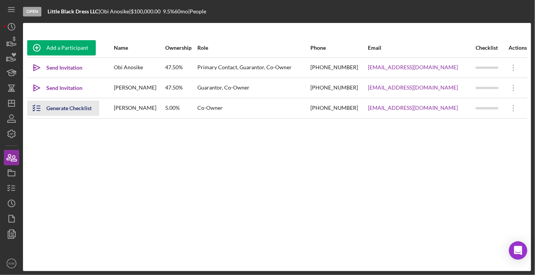
click at [84, 110] on div "Generate Checklist" at bounding box center [68, 108] width 45 height 15
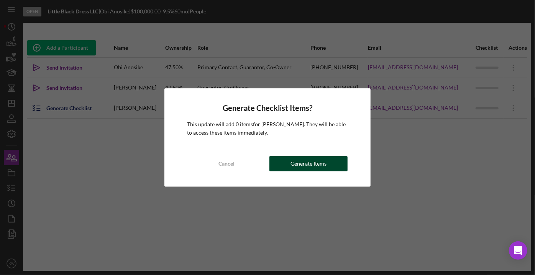
click at [324, 166] on div "Generate Items" at bounding box center [308, 163] width 36 height 15
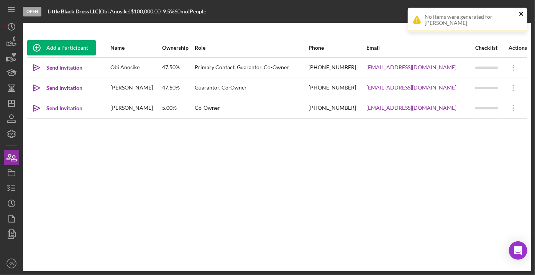
click at [523, 13] on icon "close" at bounding box center [521, 14] width 5 height 6
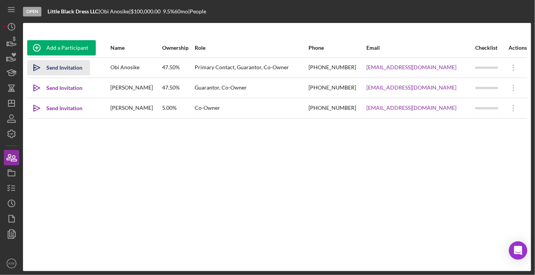
click at [59, 63] on div "Send Invitation" at bounding box center [64, 67] width 36 height 15
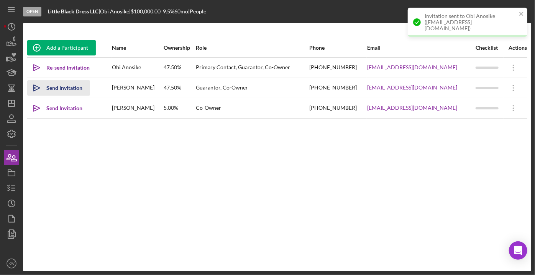
click at [66, 87] on div "Send Invitation" at bounding box center [64, 87] width 36 height 15
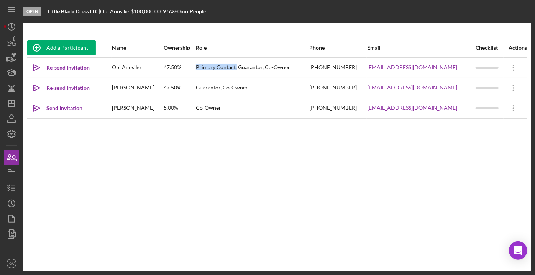
drag, startPoint x: 252, startPoint y: 69, endPoint x: 216, endPoint y: 69, distance: 35.2
click at [211, 69] on td "Primary Contact, Guarantor, Co-Owner" at bounding box center [251, 67] width 113 height 20
copy div "Primary Contact,"
